Goal: Information Seeking & Learning: Check status

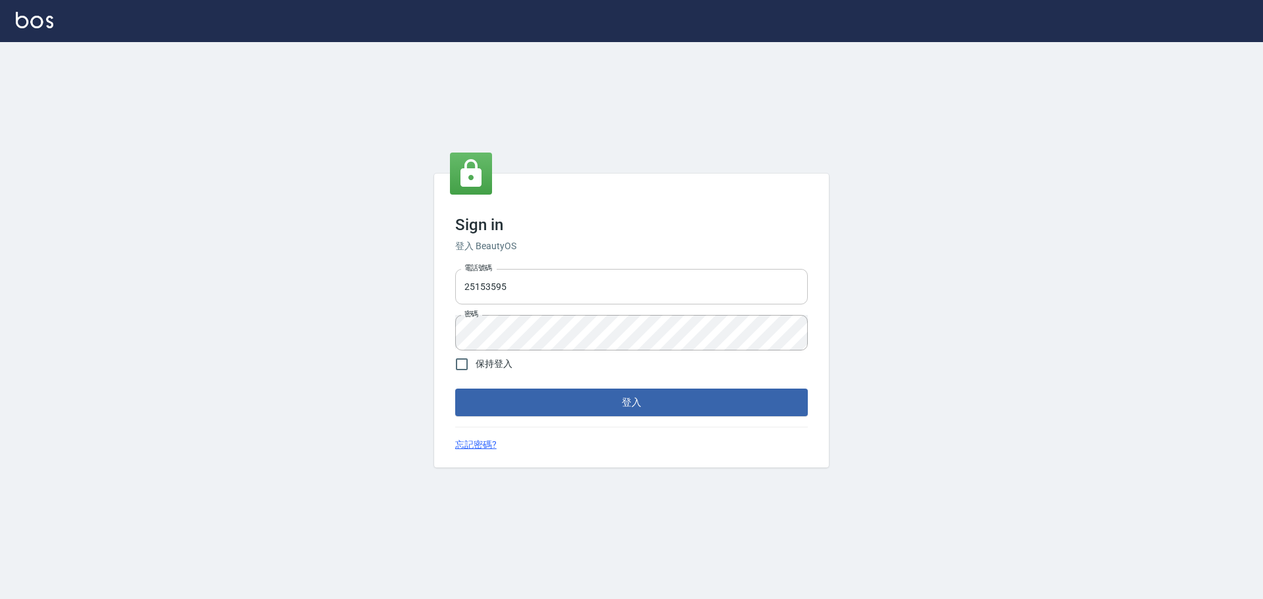
click at [532, 276] on input "25153595" at bounding box center [631, 287] width 353 height 36
type input "9990001234567"
click at [679, 409] on button "登入" at bounding box center [631, 403] width 353 height 28
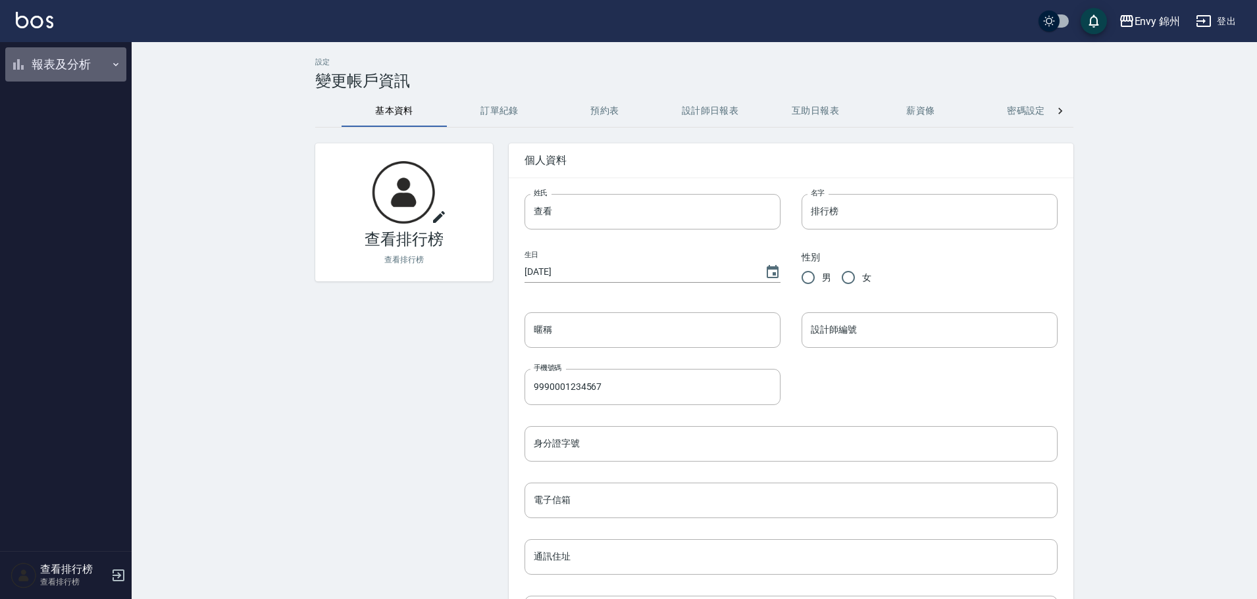
click at [96, 63] on button "報表及分析" at bounding box center [65, 64] width 121 height 34
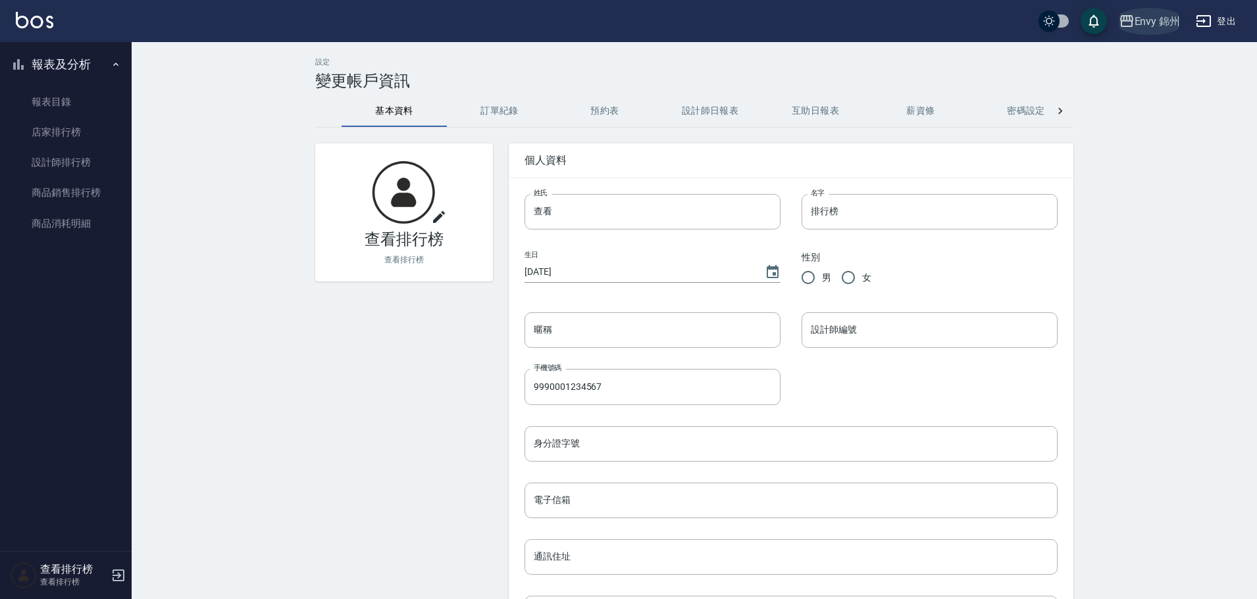
click at [1158, 21] on div "Envy 錦州" at bounding box center [1158, 21] width 46 height 16
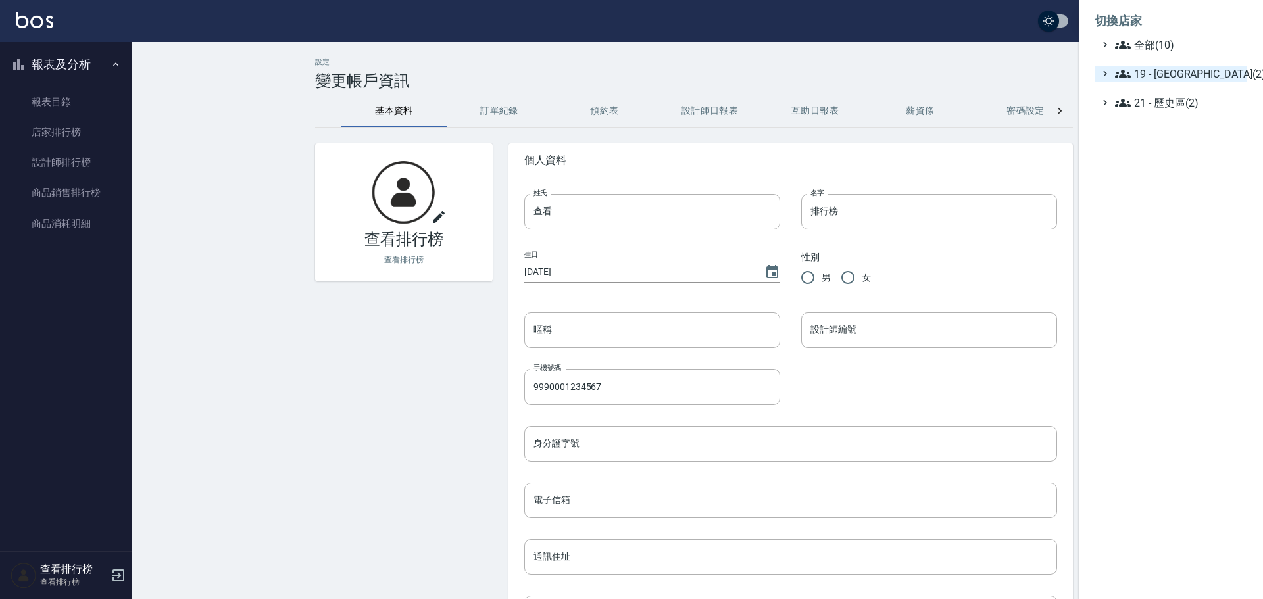
click at [1188, 78] on span "19 - [GEOGRAPHIC_DATA](2)" at bounding box center [1178, 74] width 127 height 16
click at [992, 61] on div at bounding box center [631, 299] width 1263 height 599
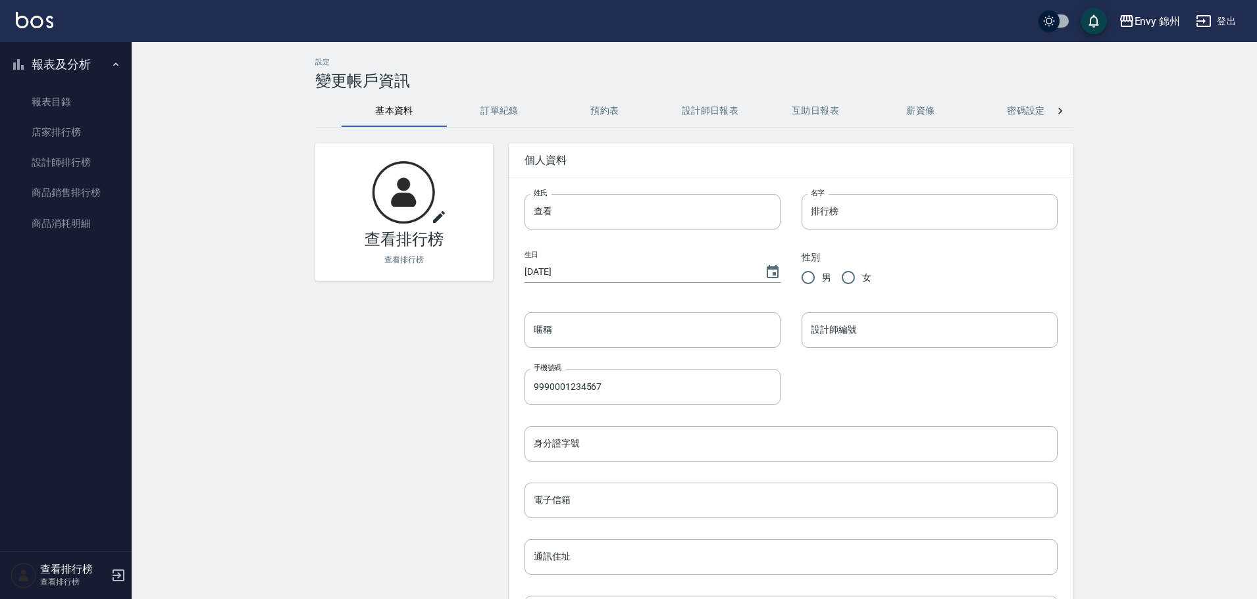
click at [1232, 17] on button "登出" at bounding box center [1215, 21] width 51 height 24
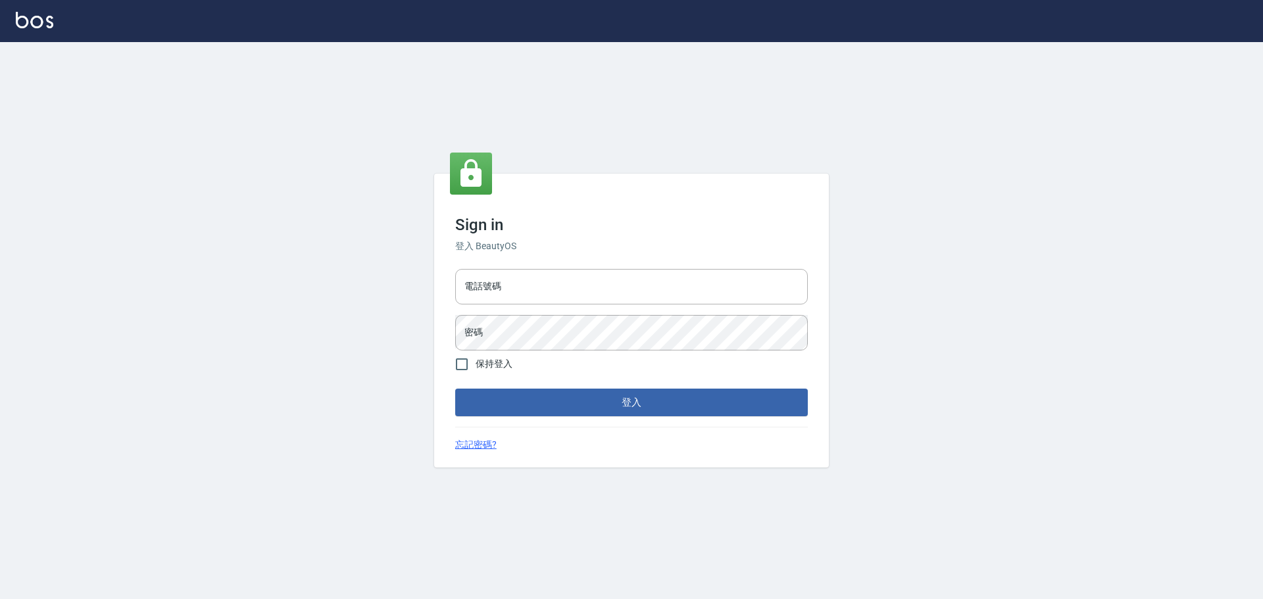
type input "9990001234567"
click at [631, 295] on input "9990001234567" at bounding box center [631, 287] width 353 height 36
type input "25153595"
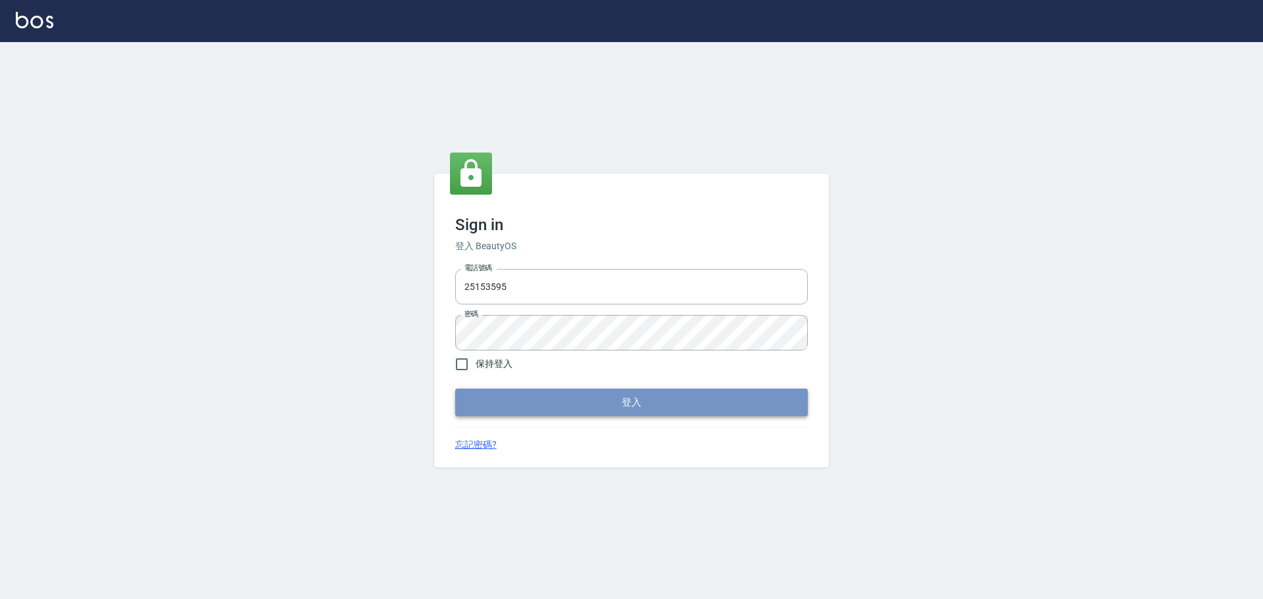
click at [752, 399] on button "登入" at bounding box center [631, 403] width 353 height 28
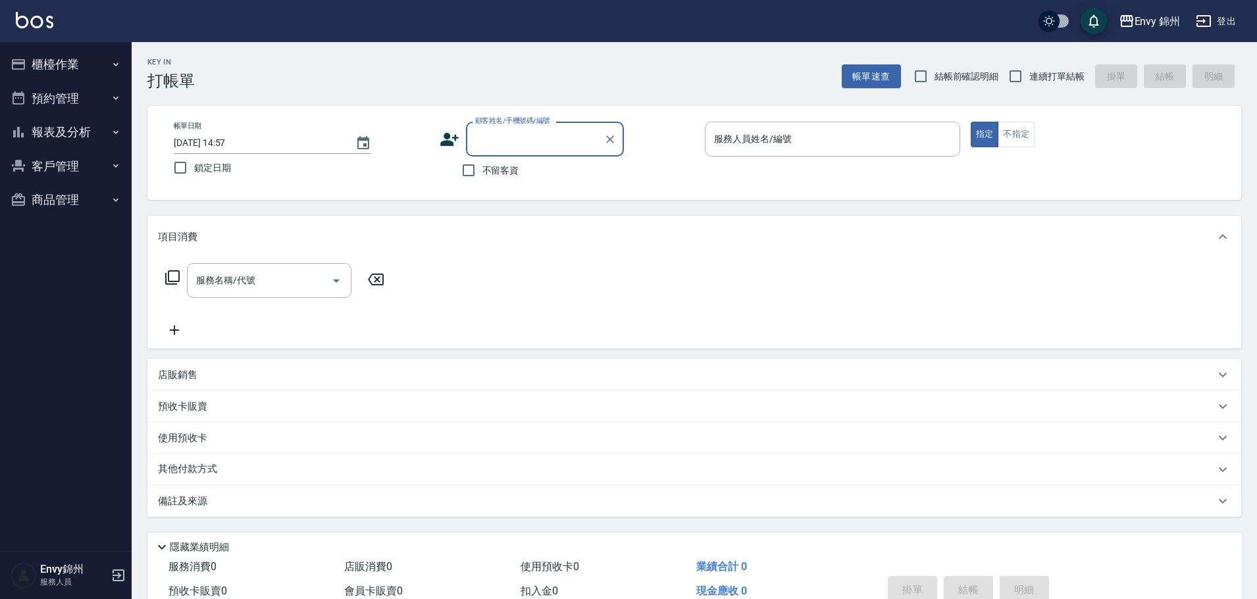
click at [46, 131] on button "報表及分析" at bounding box center [65, 132] width 121 height 34
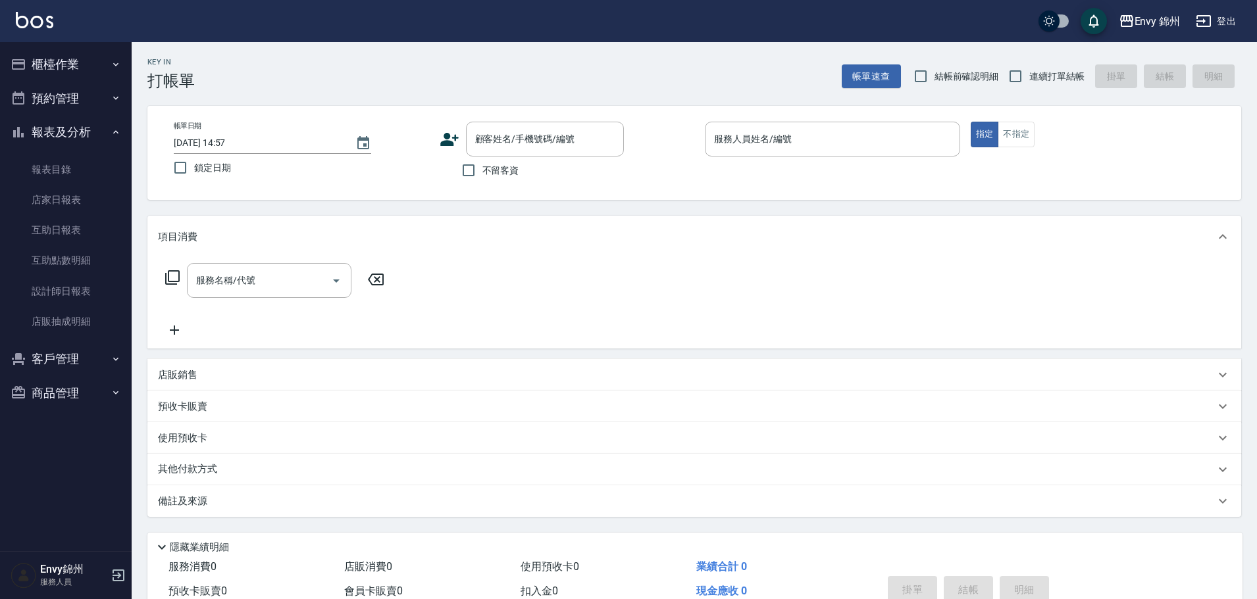
click at [39, 65] on button "櫃檯作業" at bounding box center [65, 64] width 121 height 34
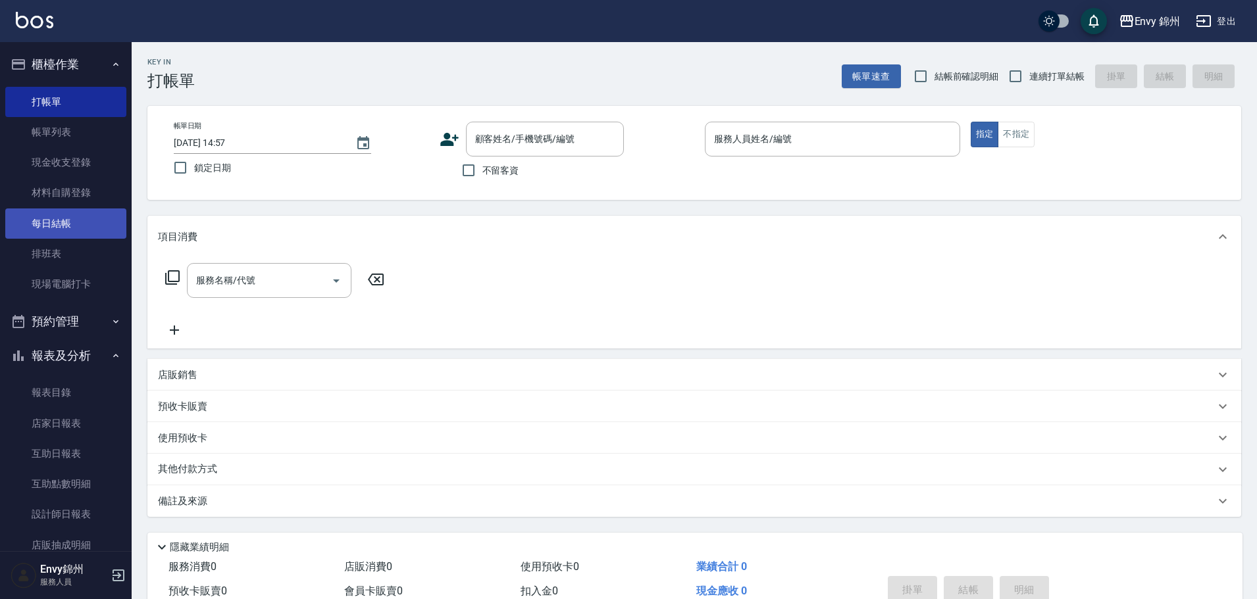
click at [64, 232] on link "每日結帳" at bounding box center [65, 224] width 121 height 30
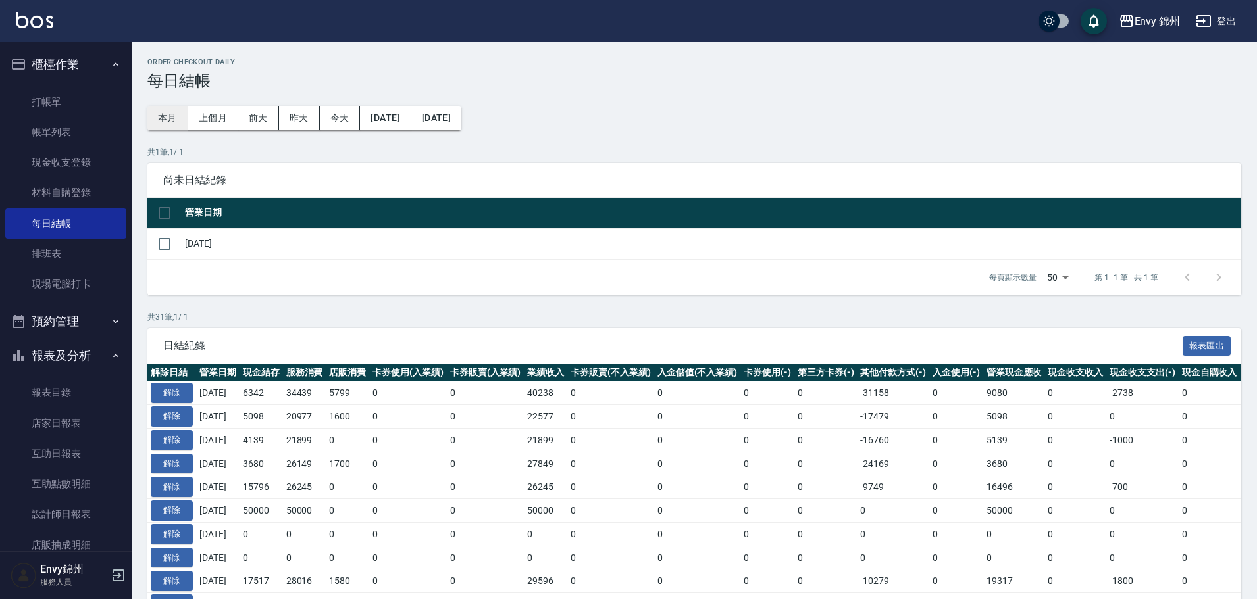
click at [172, 115] on button "本月" at bounding box center [167, 118] width 41 height 24
click at [461, 115] on button "2025/10/31" at bounding box center [436, 118] width 50 height 24
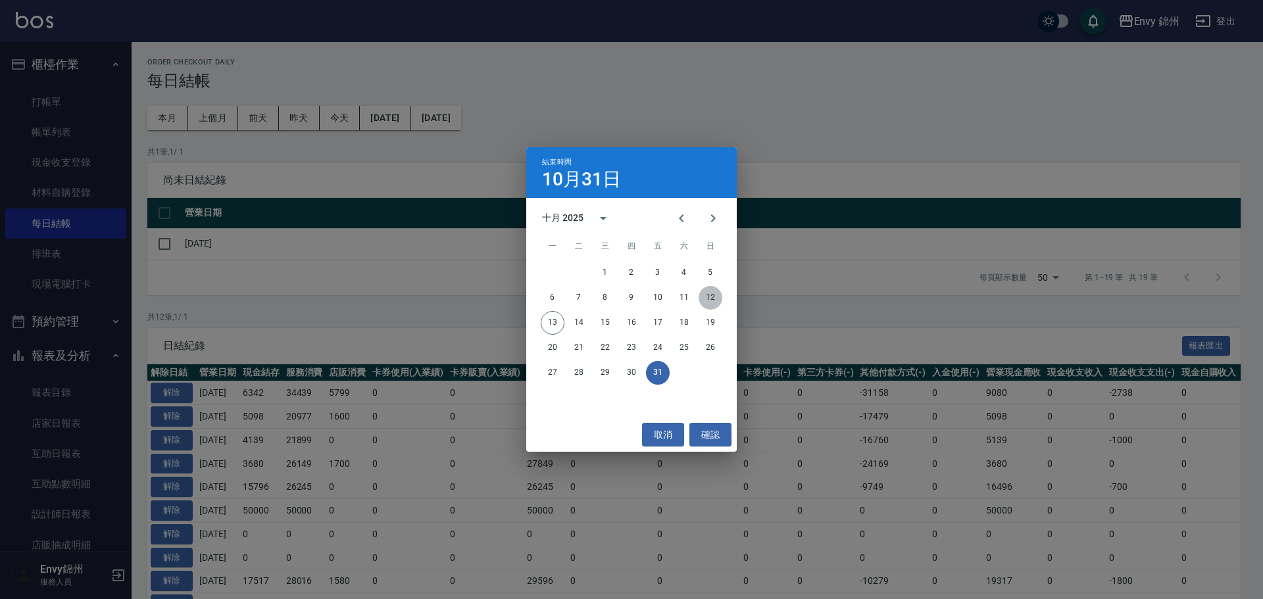
click at [715, 299] on button "12" at bounding box center [711, 298] width 24 height 24
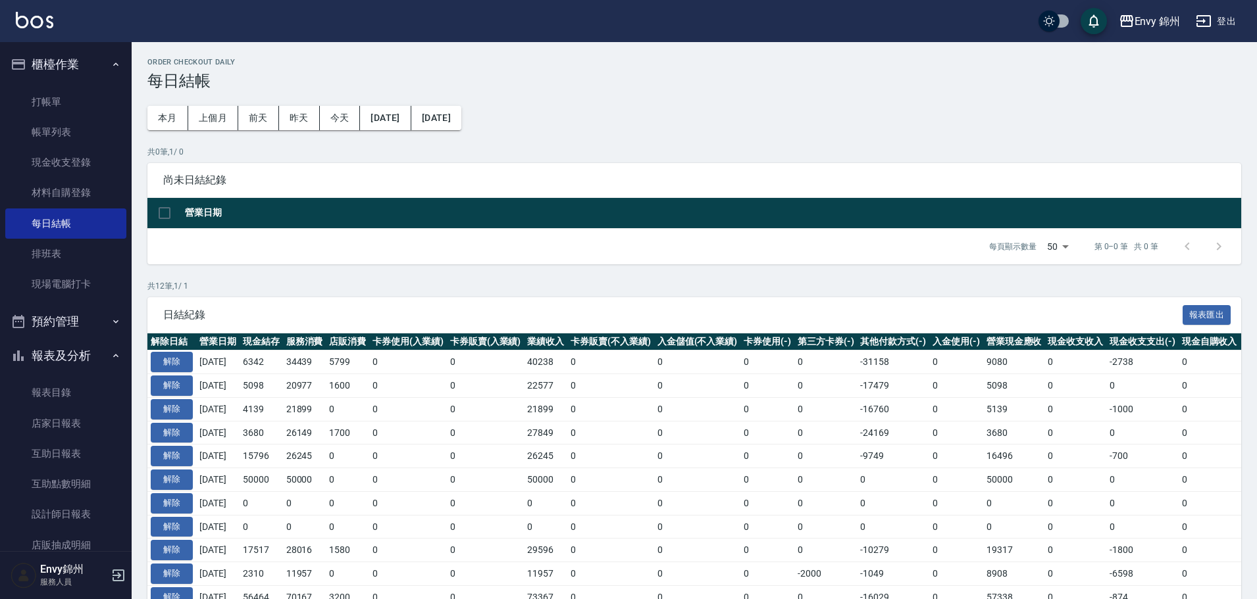
scroll to position [113, 0]
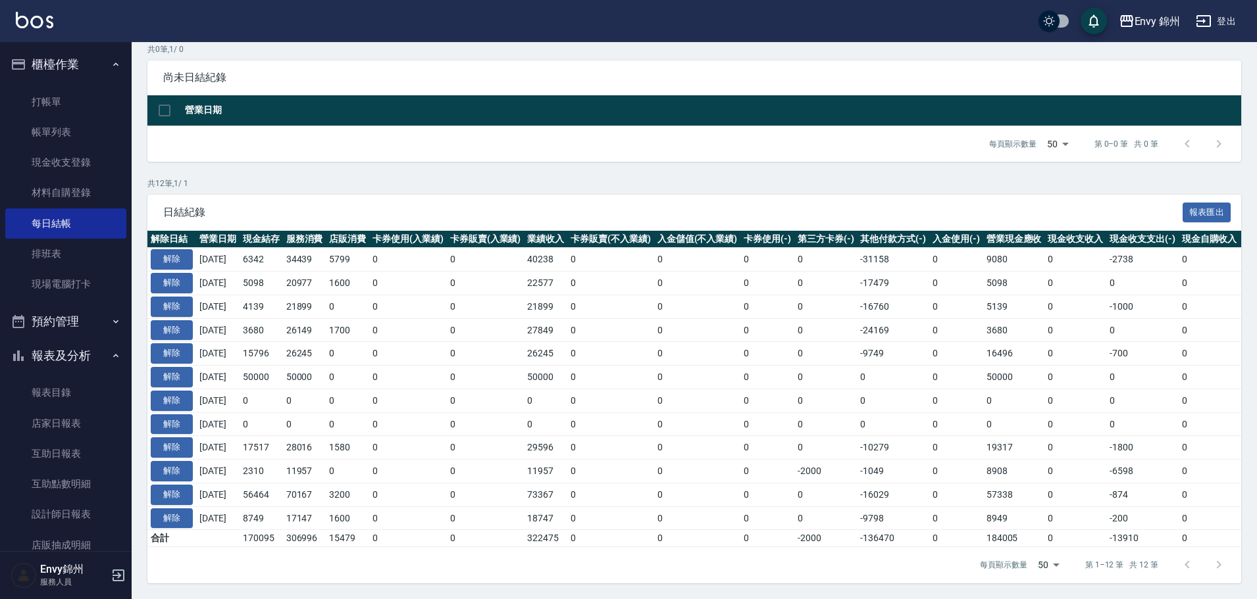
click at [1230, 23] on button "登出" at bounding box center [1215, 21] width 51 height 24
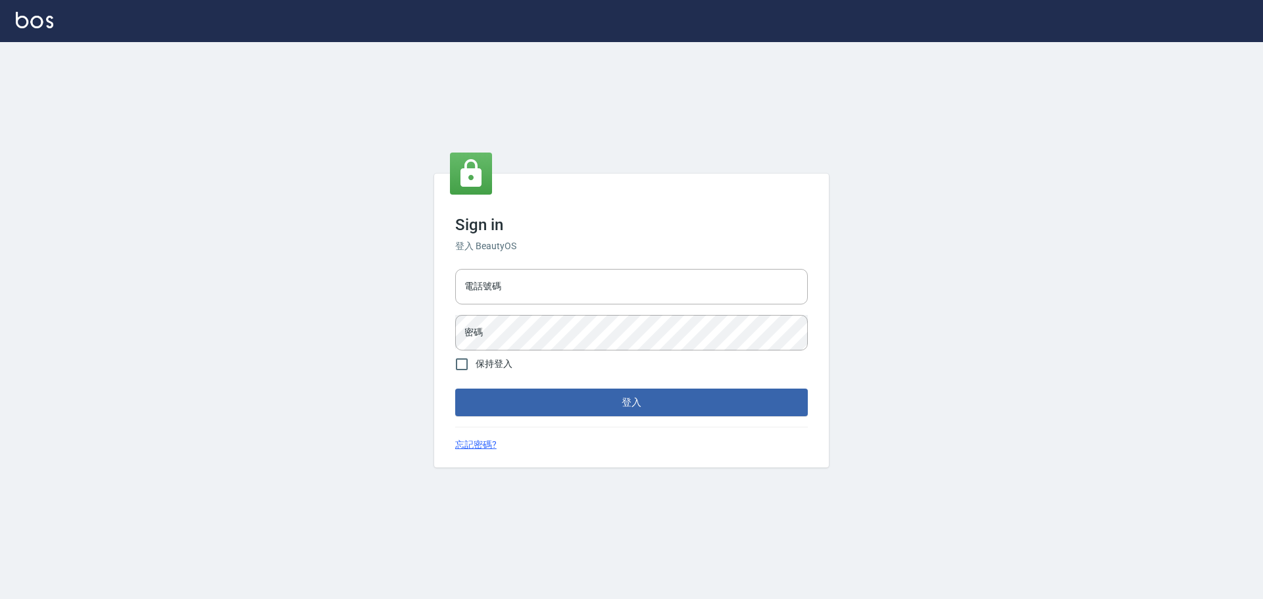
type input "25153595"
click at [594, 295] on input "25153595" at bounding box center [631, 287] width 353 height 36
type input "9990001234567"
click at [672, 394] on button "登入" at bounding box center [631, 403] width 353 height 28
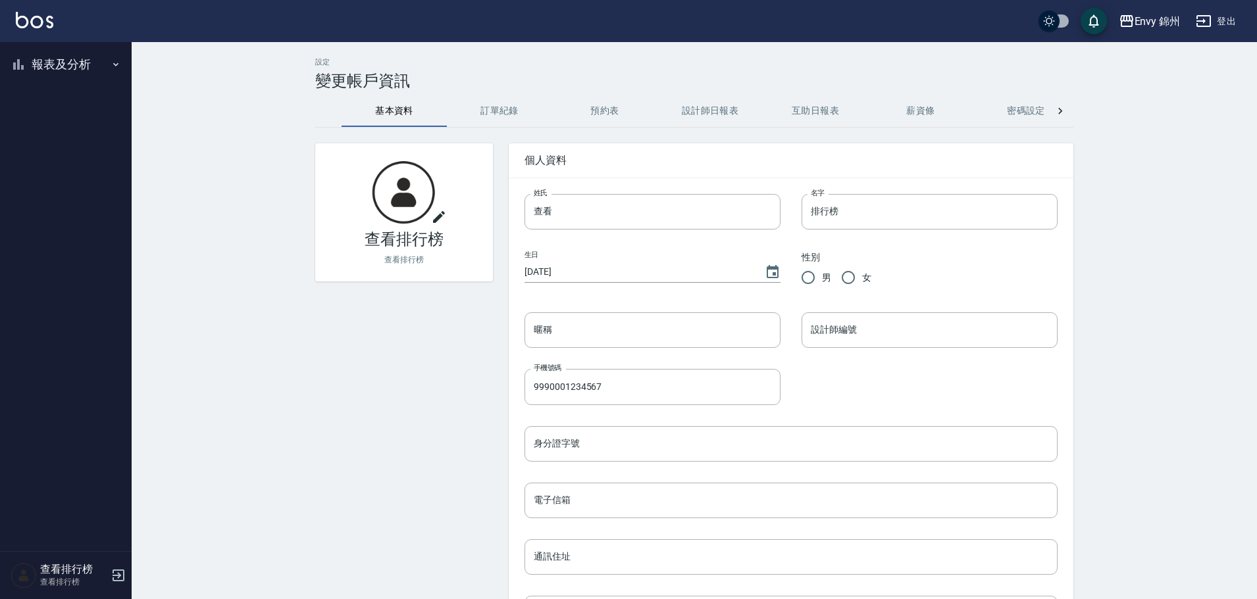
click at [61, 63] on button "報表及分析" at bounding box center [65, 64] width 121 height 34
click at [57, 126] on link "店家排行榜" at bounding box center [65, 132] width 121 height 30
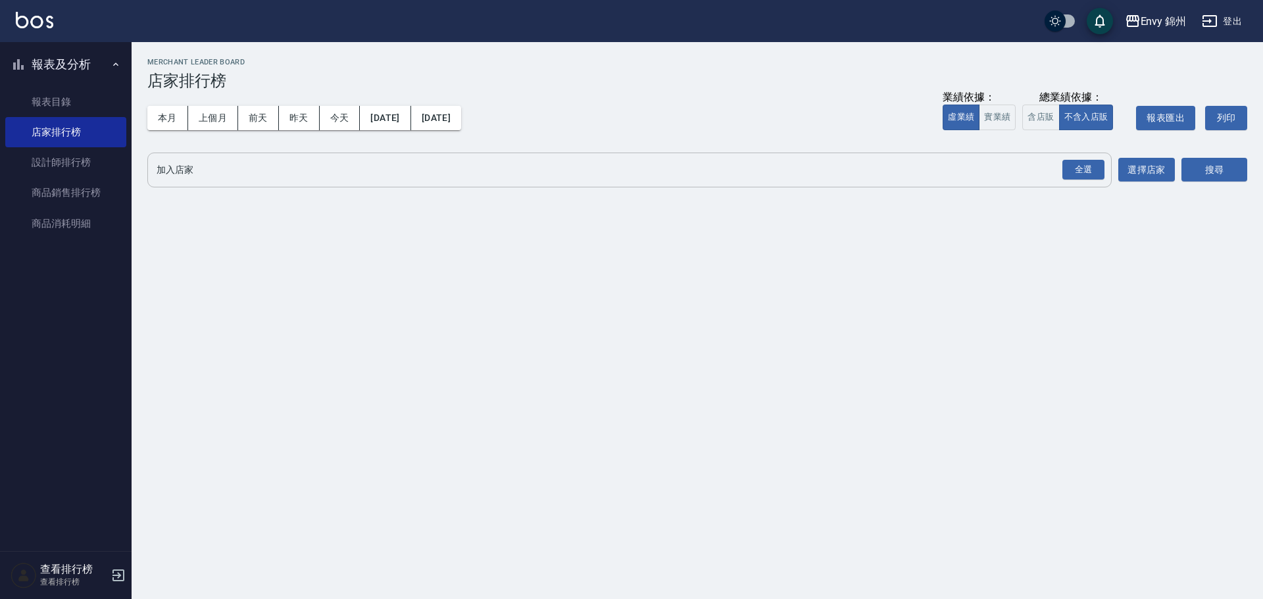
click at [1090, 161] on div "全選" at bounding box center [1084, 170] width 42 height 20
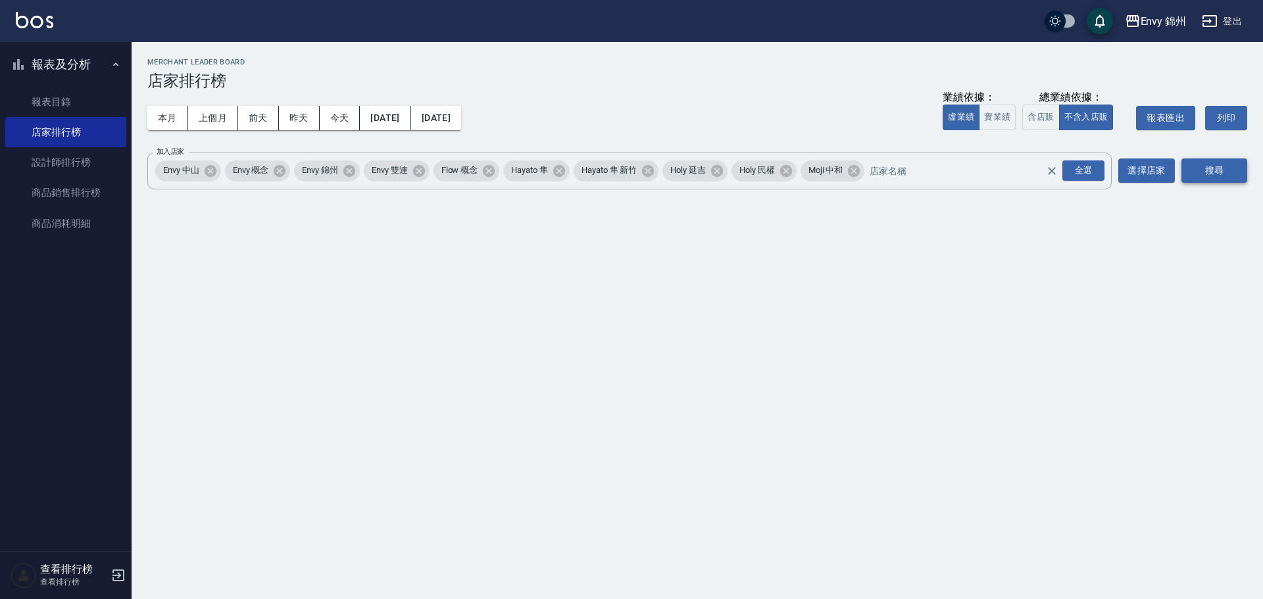
click at [1222, 170] on button "搜尋" at bounding box center [1215, 171] width 66 height 24
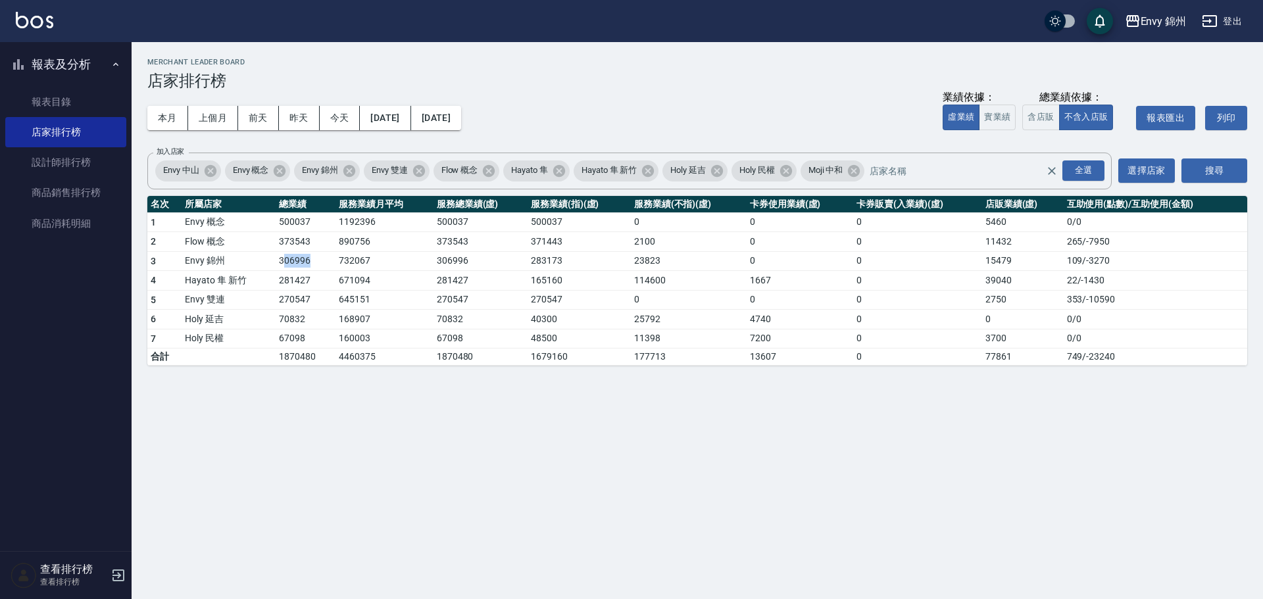
drag, startPoint x: 290, startPoint y: 265, endPoint x: 318, endPoint y: 270, distance: 28.8
click at [318, 270] on td "306996" at bounding box center [306, 261] width 60 height 20
click at [461, 113] on button "2025/10/13" at bounding box center [436, 118] width 50 height 24
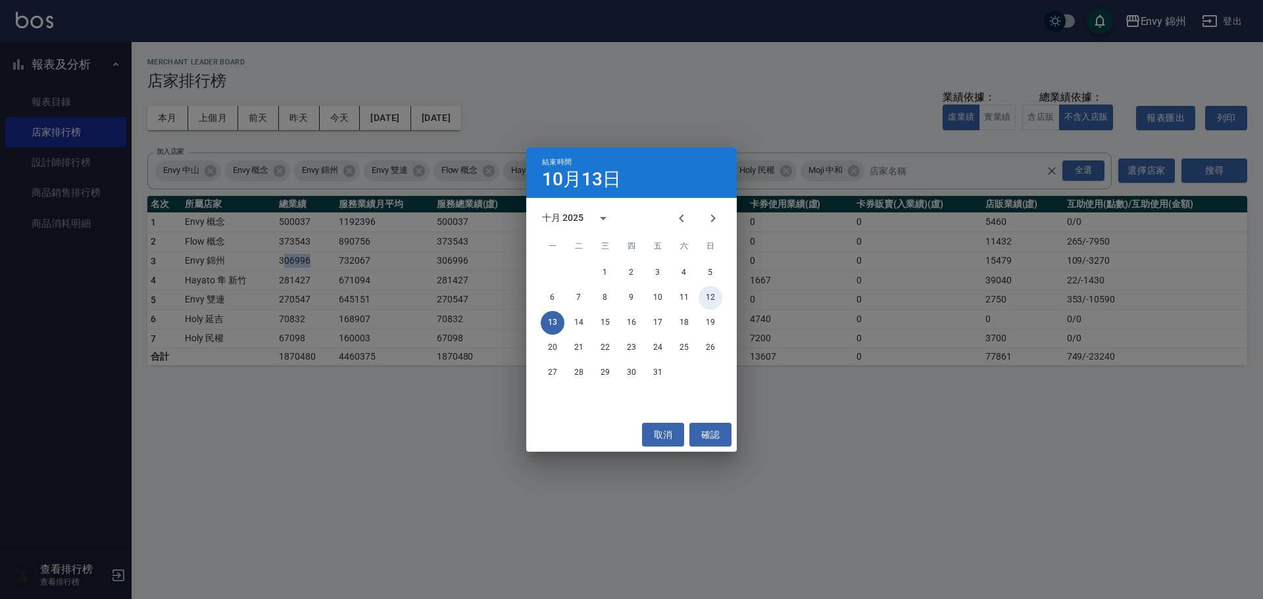
click at [714, 299] on button "12" at bounding box center [711, 298] width 24 height 24
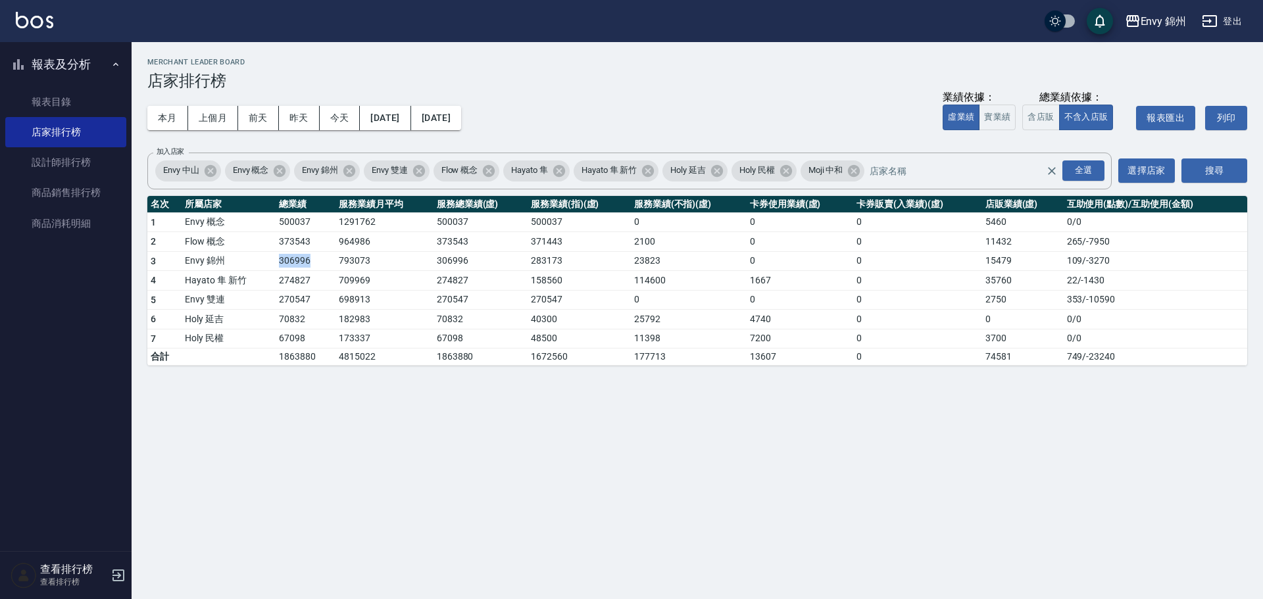
drag, startPoint x: 252, startPoint y: 264, endPoint x: 313, endPoint y: 263, distance: 60.5
click at [313, 263] on tr "3 Envy 錦州 306996 793073 306996 283173 23823 0 0 15479 109 / -3270" at bounding box center [697, 261] width 1100 height 20
drag, startPoint x: 268, startPoint y: 239, endPoint x: 322, endPoint y: 255, distance: 56.9
click at [322, 255] on tbody "1 Envy 概念 500037 1291762 500037 500037 0 0 0 5460 0 / 0 2 Flow 概念 373543 964986…" at bounding box center [697, 289] width 1100 height 153
click at [343, 247] on td "964986" at bounding box center [385, 242] width 98 height 20
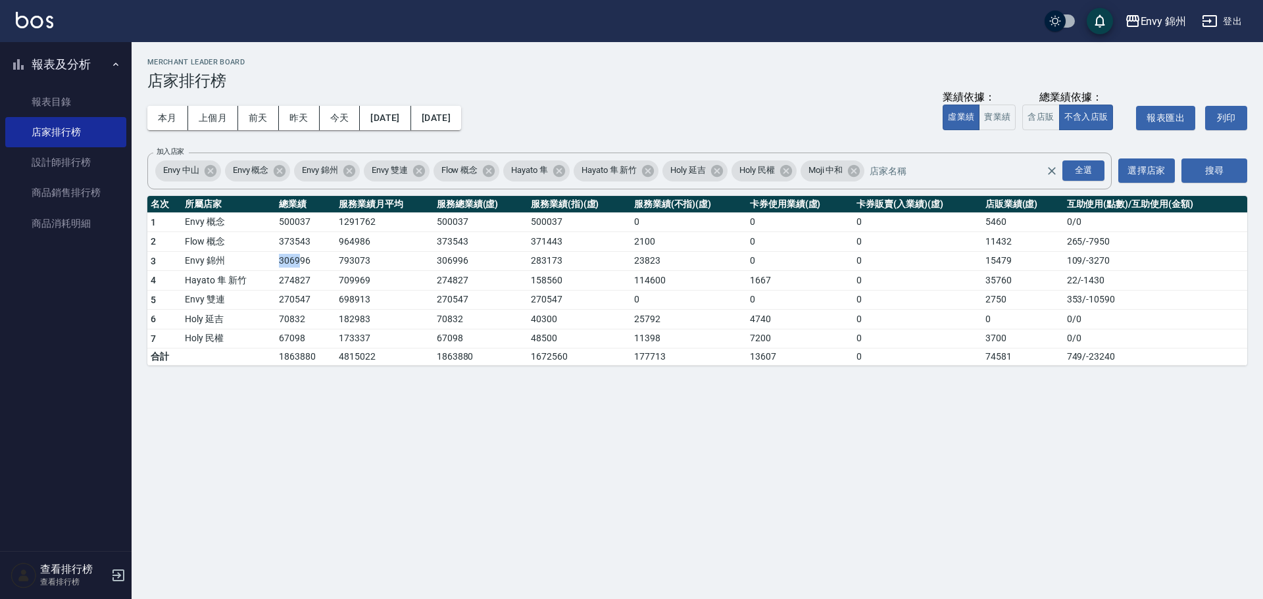
drag, startPoint x: 274, startPoint y: 267, endPoint x: 299, endPoint y: 269, distance: 24.4
click at [299, 269] on tr "3 Envy 錦州 306996 793073 306996 283173 23823 0 0 15479 109 / -3270" at bounding box center [697, 261] width 1100 height 20
click at [61, 168] on link "設計師排行榜" at bounding box center [65, 162] width 121 height 30
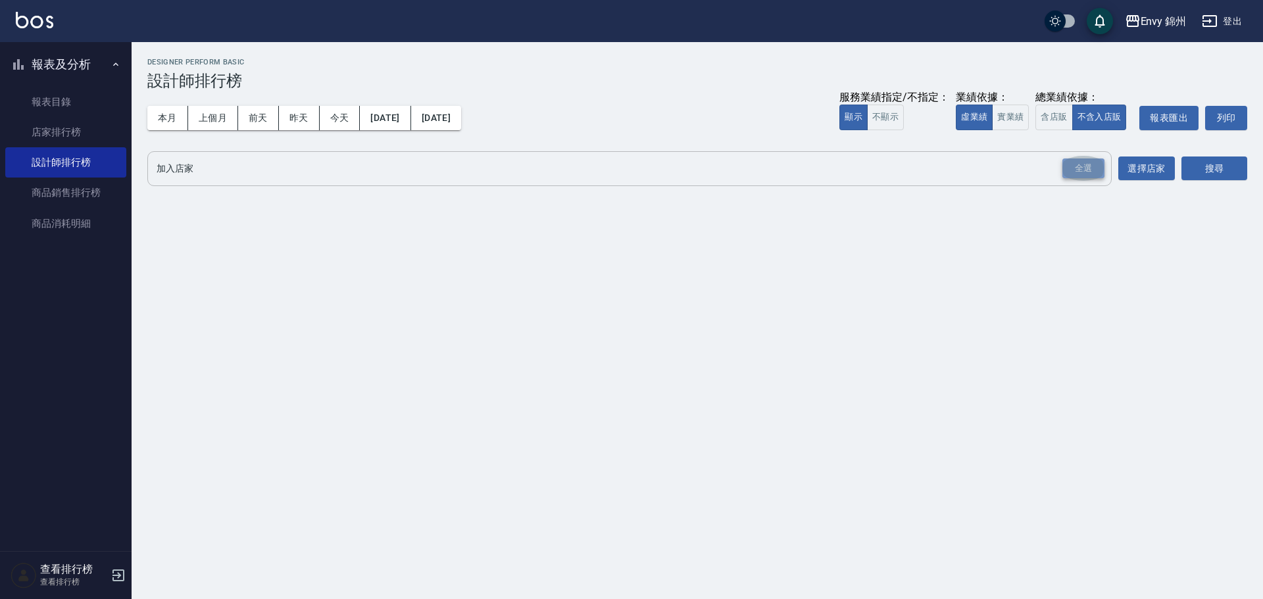
click at [1093, 165] on div "全選" at bounding box center [1084, 169] width 42 height 20
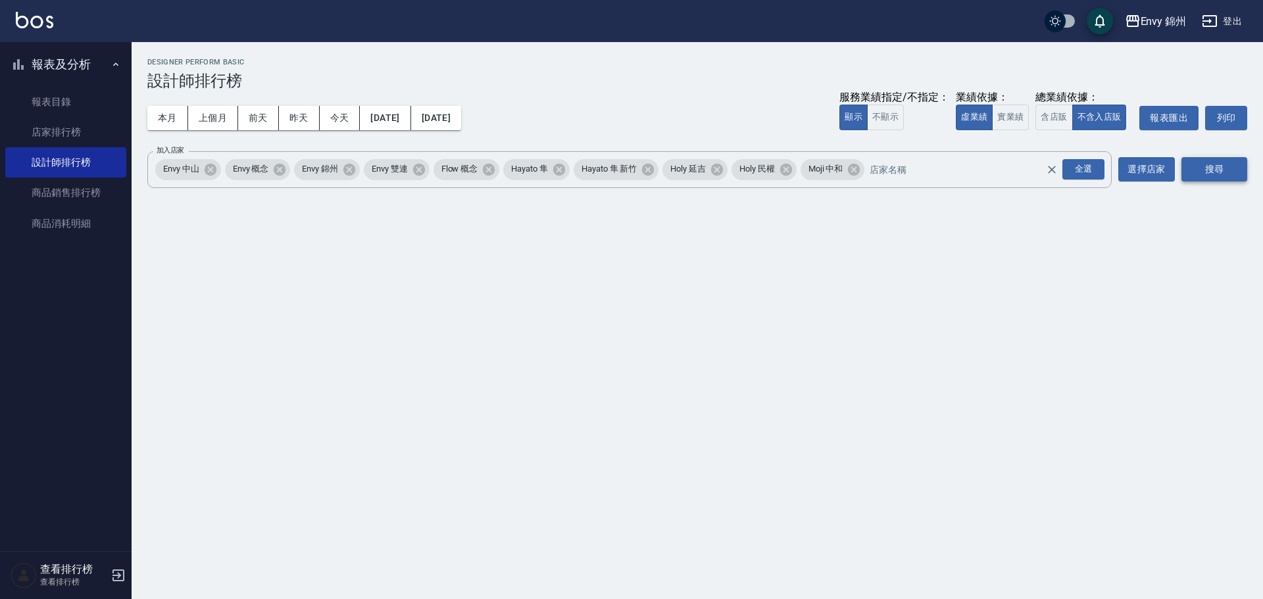
click at [1224, 166] on button "搜尋" at bounding box center [1215, 169] width 66 height 24
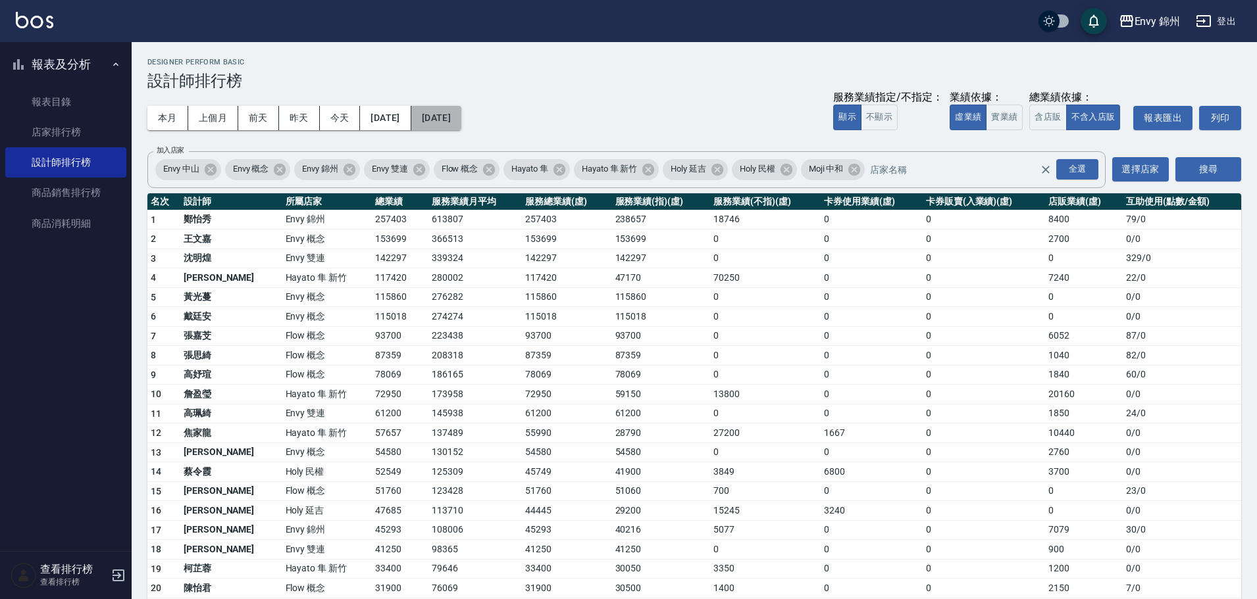
click at [461, 111] on button "2025/10/13" at bounding box center [436, 118] width 50 height 24
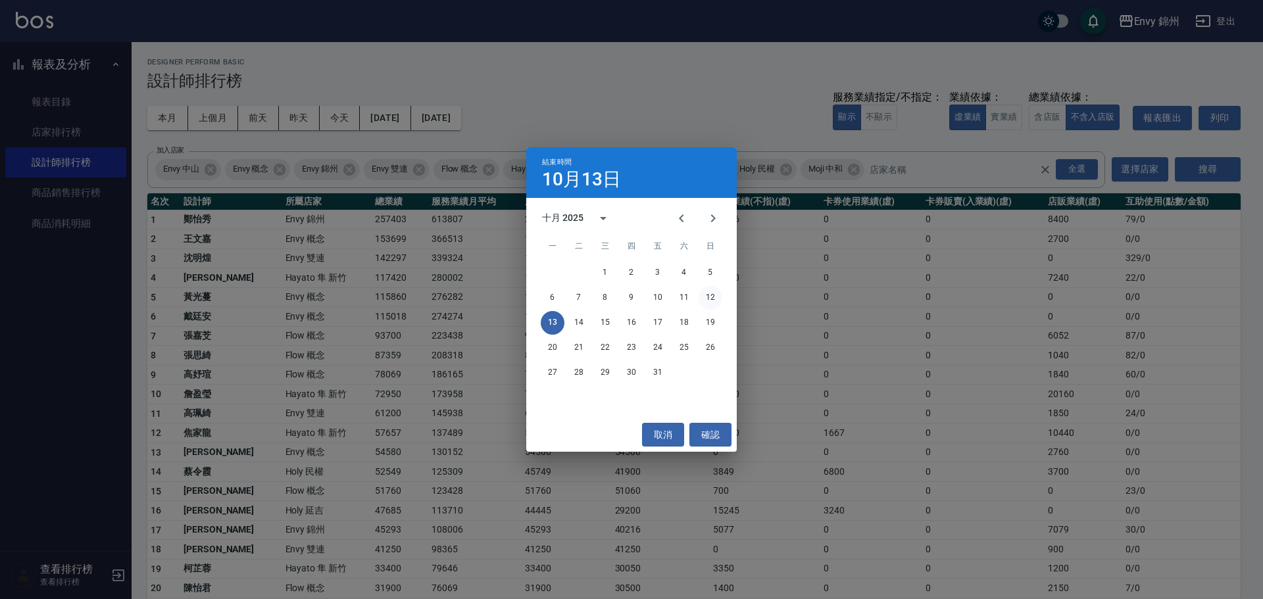
click at [709, 298] on button "12" at bounding box center [711, 298] width 24 height 24
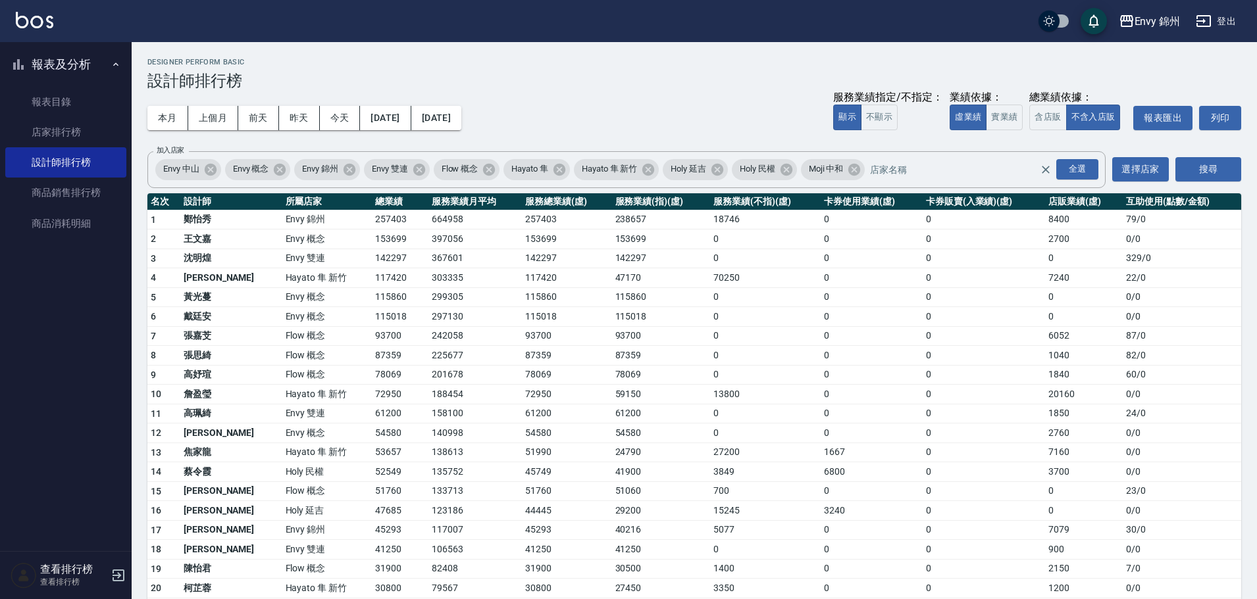
click at [830, 347] on td "0" at bounding box center [872, 356] width 102 height 20
drag, startPoint x: 381, startPoint y: 216, endPoint x: 428, endPoint y: 216, distance: 47.4
click at [428, 216] on tr "1 鄭怡秀 Envy 錦州 257403 664958 257403 238657 18746 0 0 8400 79 / 0" at bounding box center [694, 220] width 1094 height 20
click at [784, 378] on td "0" at bounding box center [765, 375] width 111 height 20
drag, startPoint x: 328, startPoint y: 529, endPoint x: 382, endPoint y: 528, distance: 54.6
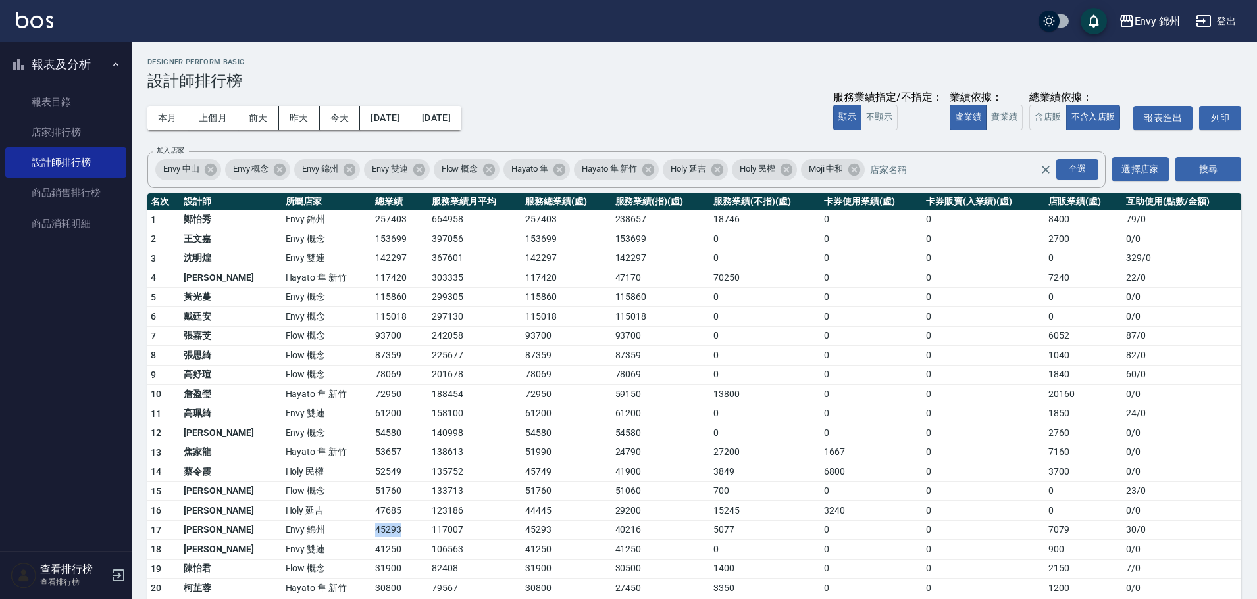
click at [382, 528] on td "45293" at bounding box center [400, 531] width 57 height 20
click at [544, 488] on td "51760" at bounding box center [566, 492] width 89 height 20
click at [64, 137] on link "店家排行榜" at bounding box center [65, 132] width 121 height 30
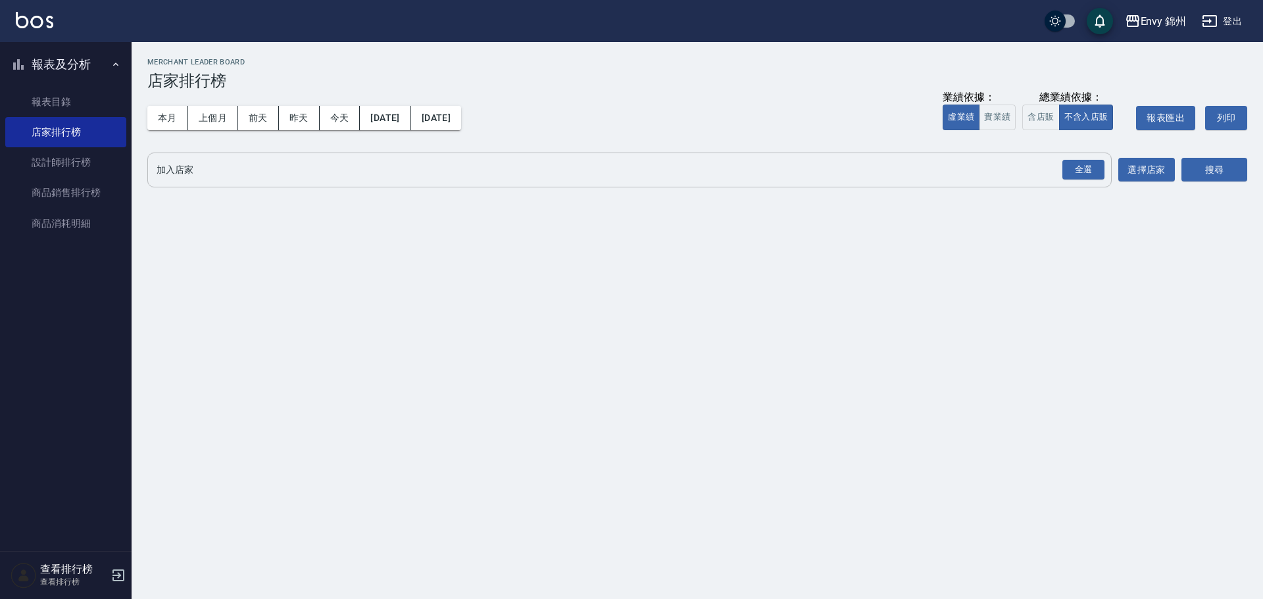
click at [1097, 156] on div "全選" at bounding box center [1083, 170] width 46 height 35
click at [1071, 170] on div "全選" at bounding box center [1084, 170] width 42 height 20
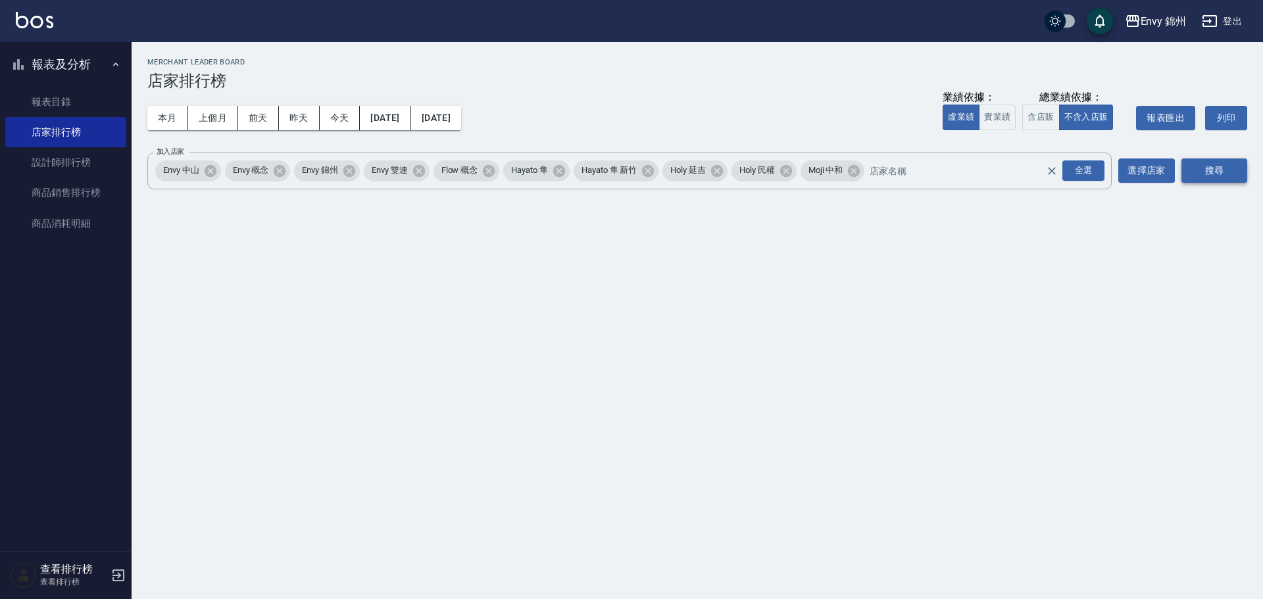
click at [1227, 165] on div "Envy 錦州 2025-10-01 - 2025-10-13 店家排行榜 列印時間： 2025-10-13-15:09 Merchant Leader Bo…" at bounding box center [698, 127] width 1132 height 170
click at [1228, 165] on button "搜尋" at bounding box center [1215, 171] width 66 height 24
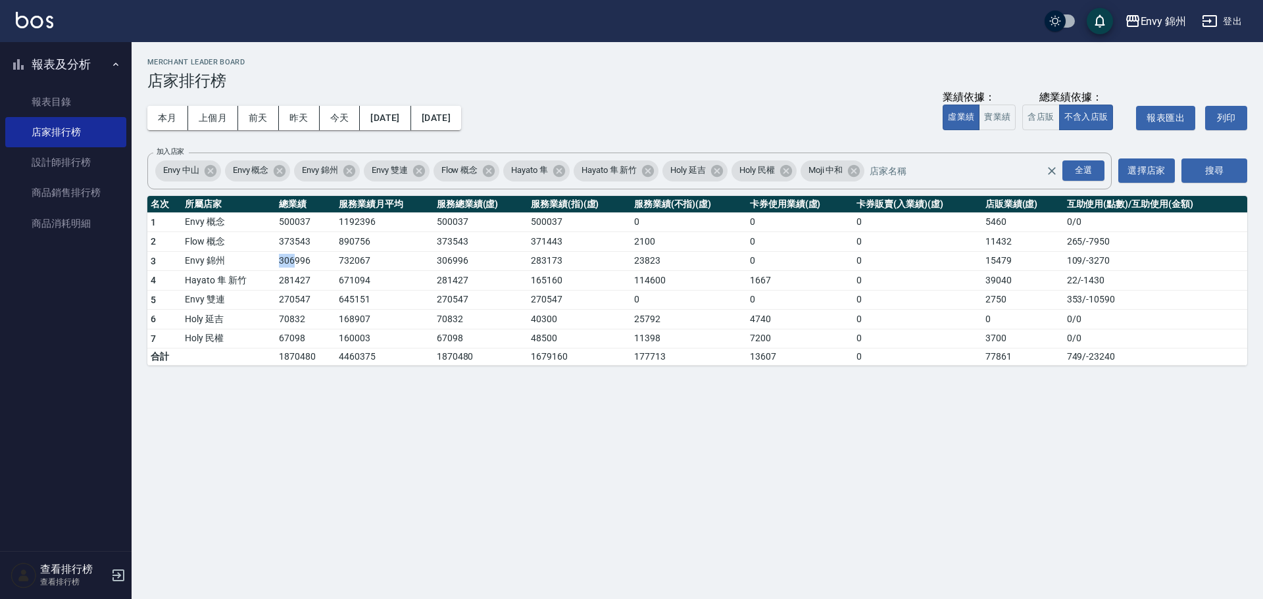
drag, startPoint x: 274, startPoint y: 265, endPoint x: 294, endPoint y: 265, distance: 19.8
click at [294, 265] on tr "3 Envy 錦州 306996 732067 306996 283173 23823 0 0 15479 109 / -3270" at bounding box center [697, 261] width 1100 height 20
click at [1228, 28] on button "登出" at bounding box center [1222, 21] width 51 height 24
